Goal: Information Seeking & Learning: Learn about a topic

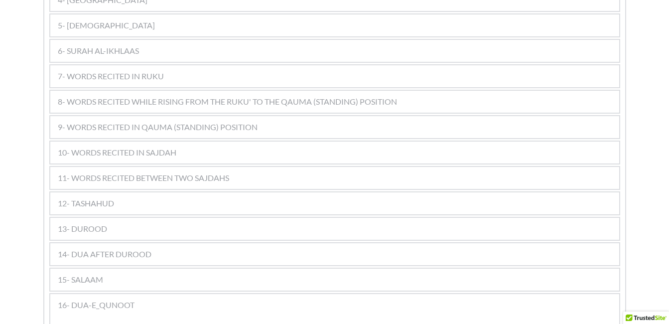
scroll to position [672, 0]
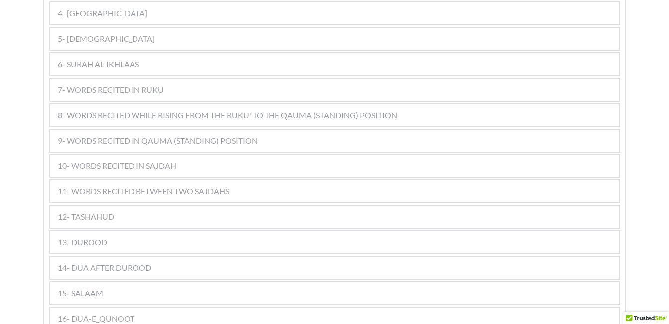
click at [2, 105] on div "Kalimas Duas Suras [DEMOGRAPHIC_DATA] 1 [DEMOGRAPHIC_DATA] 2 Salaat 3 Miscellen…" at bounding box center [334, 198] width 669 height 1399
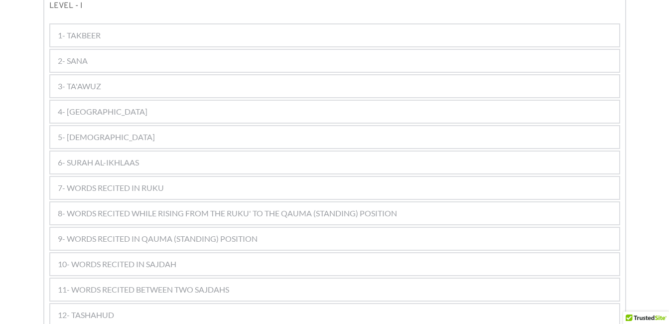
scroll to position [572, 0]
click at [192, 255] on div "10- WORDS RECITED IN SAJDAH" at bounding box center [334, 266] width 569 height 22
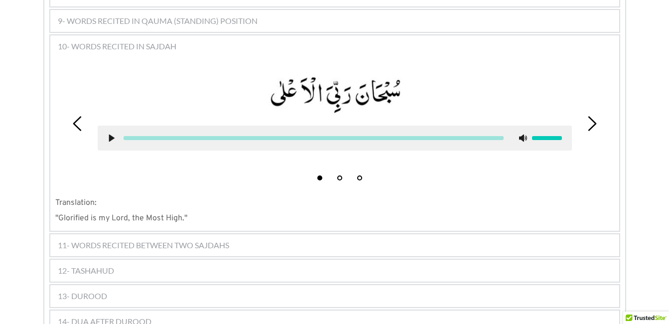
scroll to position [772, 0]
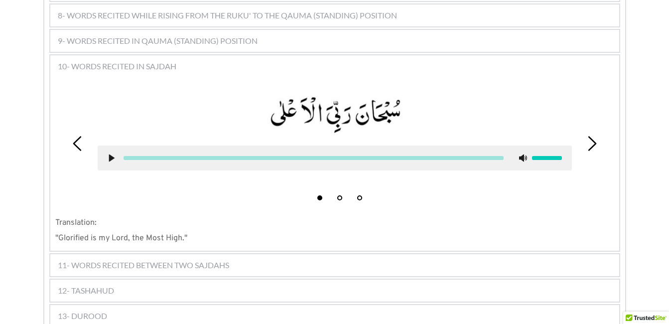
click at [455, 81] on div at bounding box center [334, 137] width 489 height 112
click at [265, 165] on div at bounding box center [334, 137] width 489 height 112
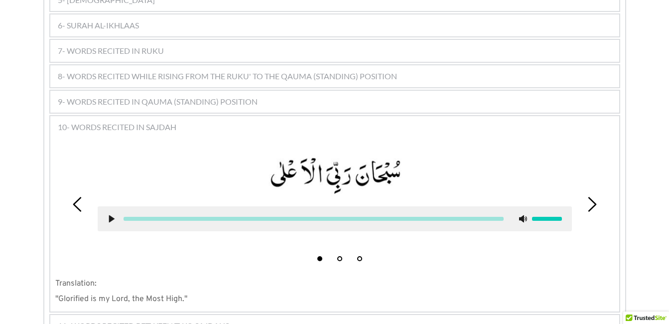
scroll to position [692, 0]
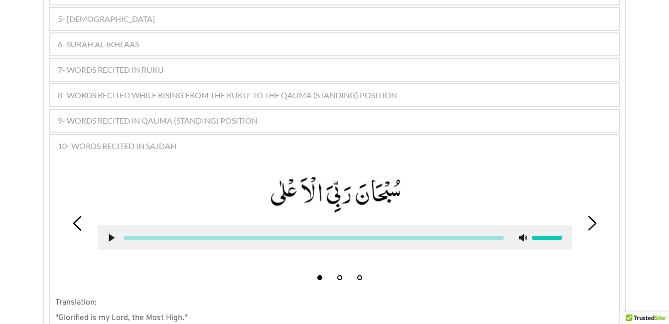
click at [312, 110] on div "9- WORDS RECITED IN QAUMA (STANDING) POSITION" at bounding box center [334, 121] width 569 height 22
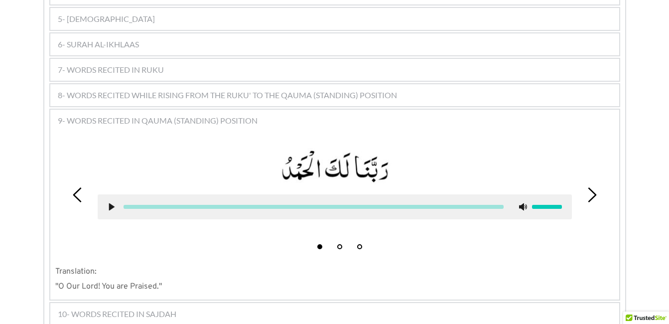
click at [108, 203] on icon at bounding box center [112, 207] width 8 height 8
click at [111, 203] on icon at bounding box center [112, 207] width 8 height 8
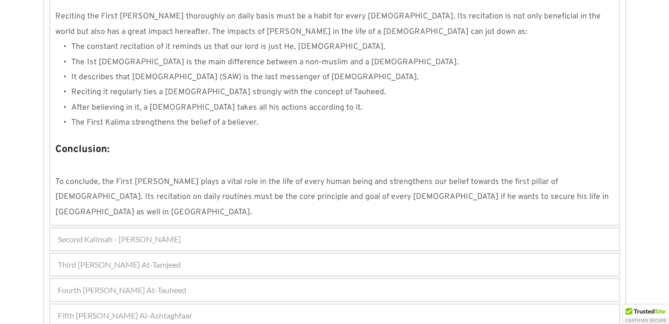
scroll to position [958, 0]
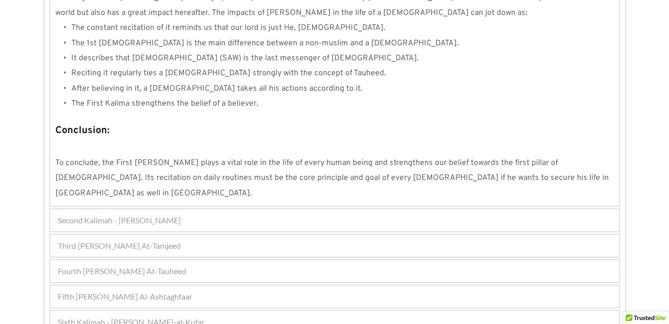
click at [358, 311] on div "Sixth Kalimah - Kalimah Radd-al-Kufar" at bounding box center [334, 322] width 569 height 22
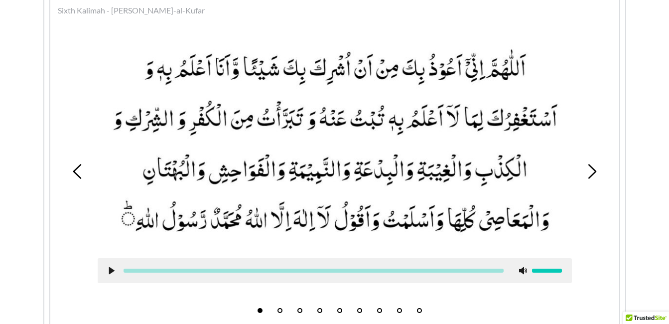
scroll to position [369, 0]
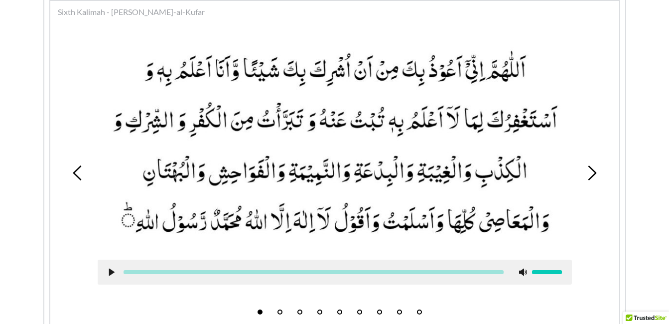
click at [320, 310] on button "4" at bounding box center [319, 311] width 5 height 5
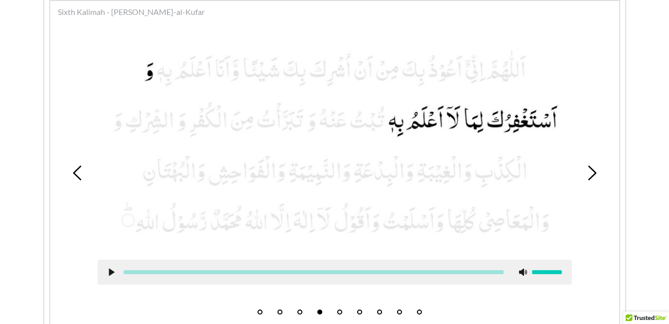
click at [111, 271] on use at bounding box center [111, 271] width 5 height 7
click at [112, 271] on icon at bounding box center [112, 272] width 8 height 8
click at [112, 271] on use at bounding box center [111, 271] width 5 height 7
click at [109, 270] on use at bounding box center [111, 271] width 6 height 7
click at [188, 162] on picture at bounding box center [335, 144] width 474 height 210
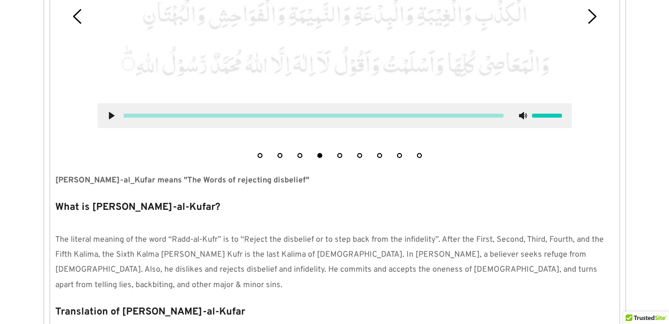
scroll to position [529, 0]
